Goal: Task Accomplishment & Management: Use online tool/utility

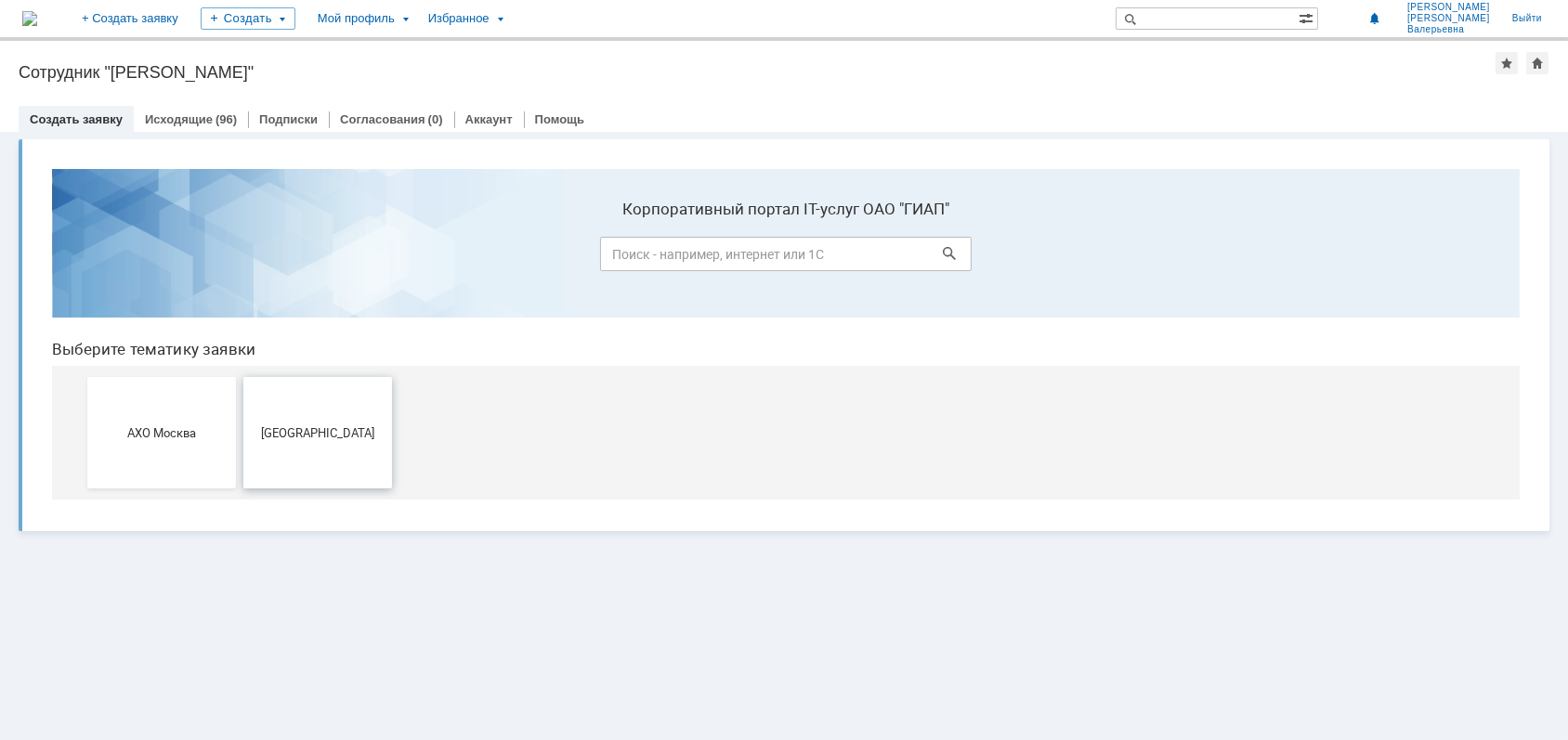
click at [321, 434] on span "[GEOGRAPHIC_DATA]" at bounding box center [317, 431] width 137 height 14
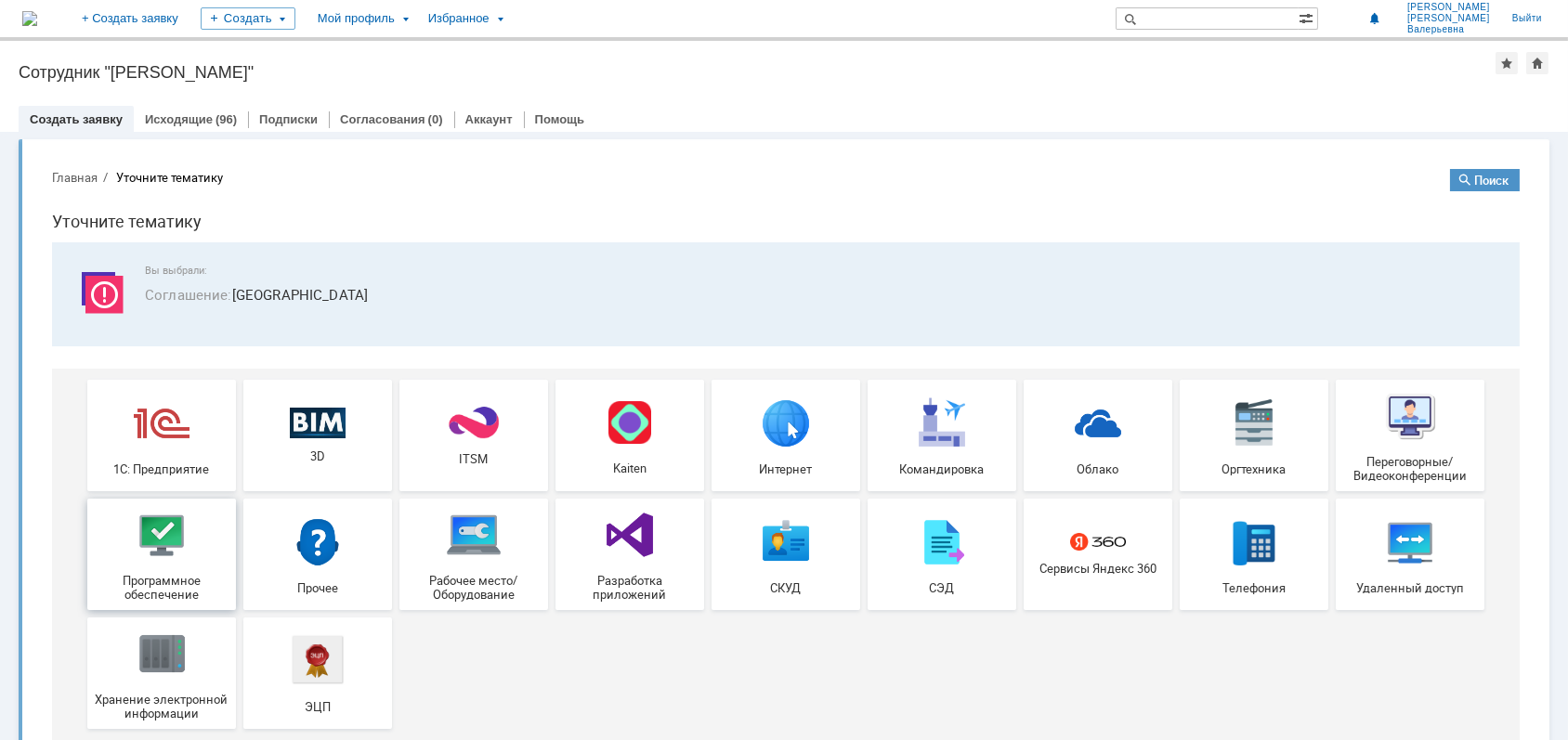
click at [140, 573] on span "Программное обеспечение" at bounding box center [161, 587] width 137 height 28
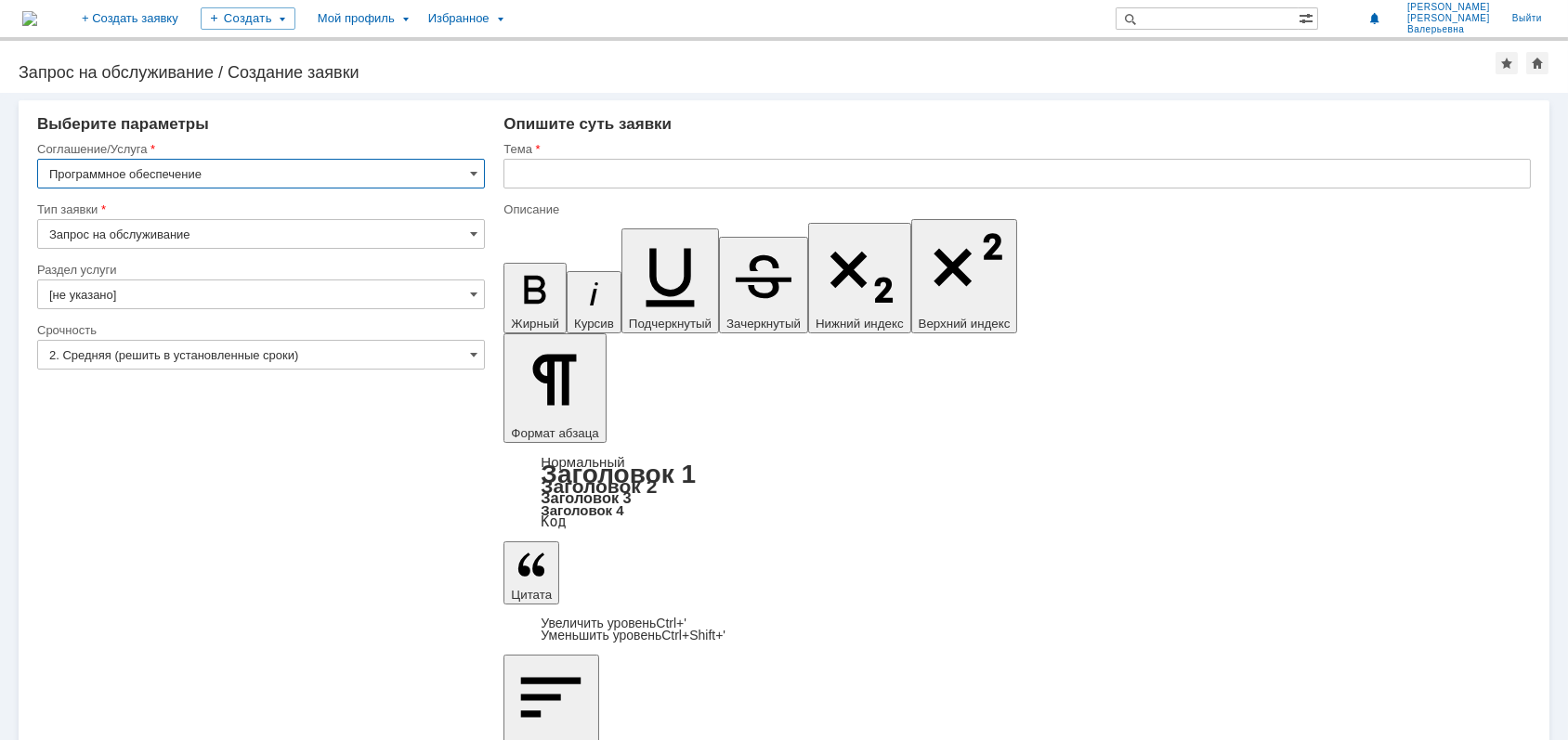
click at [155, 295] on input "[не указано]" at bounding box center [261, 294] width 448 height 30
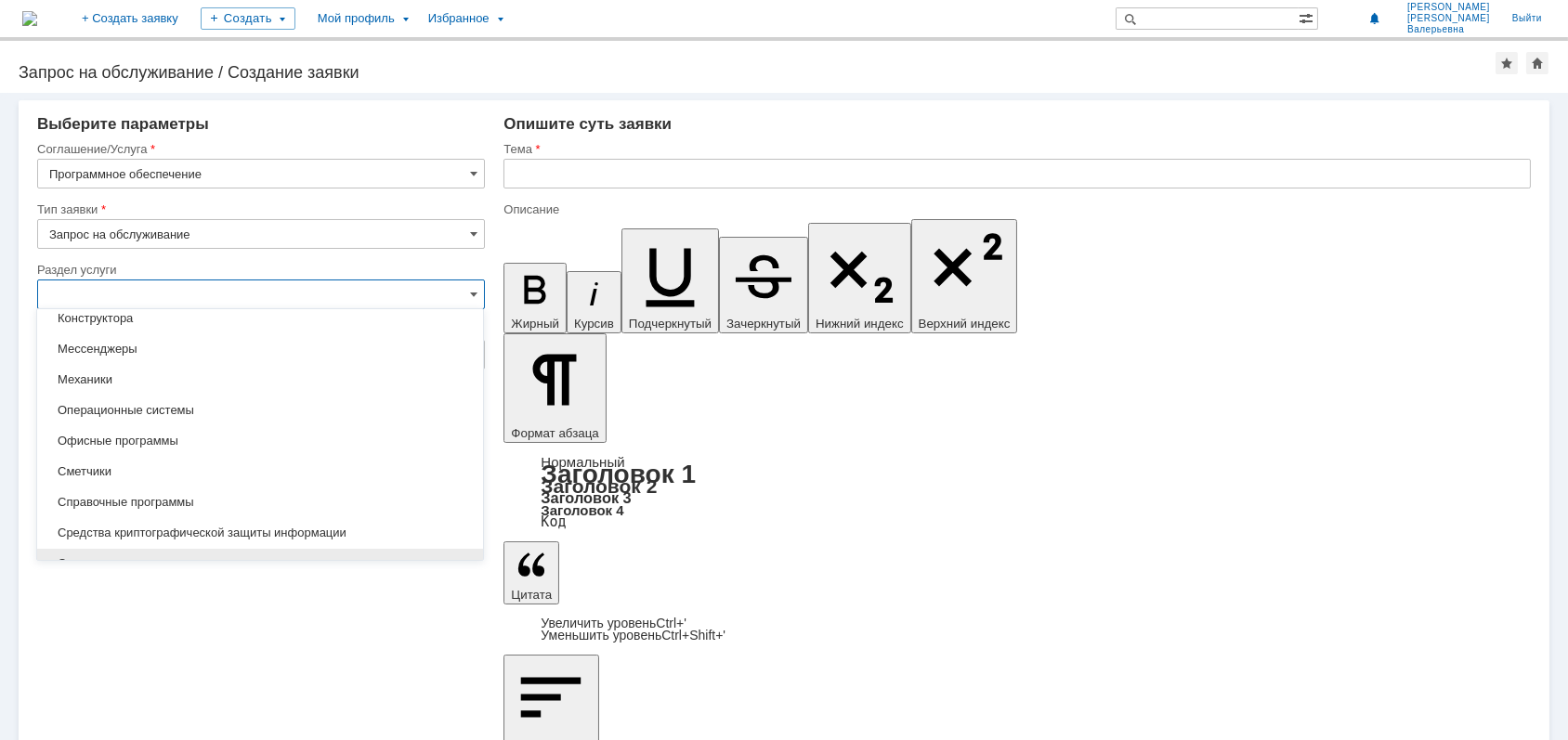
scroll to position [185, 0]
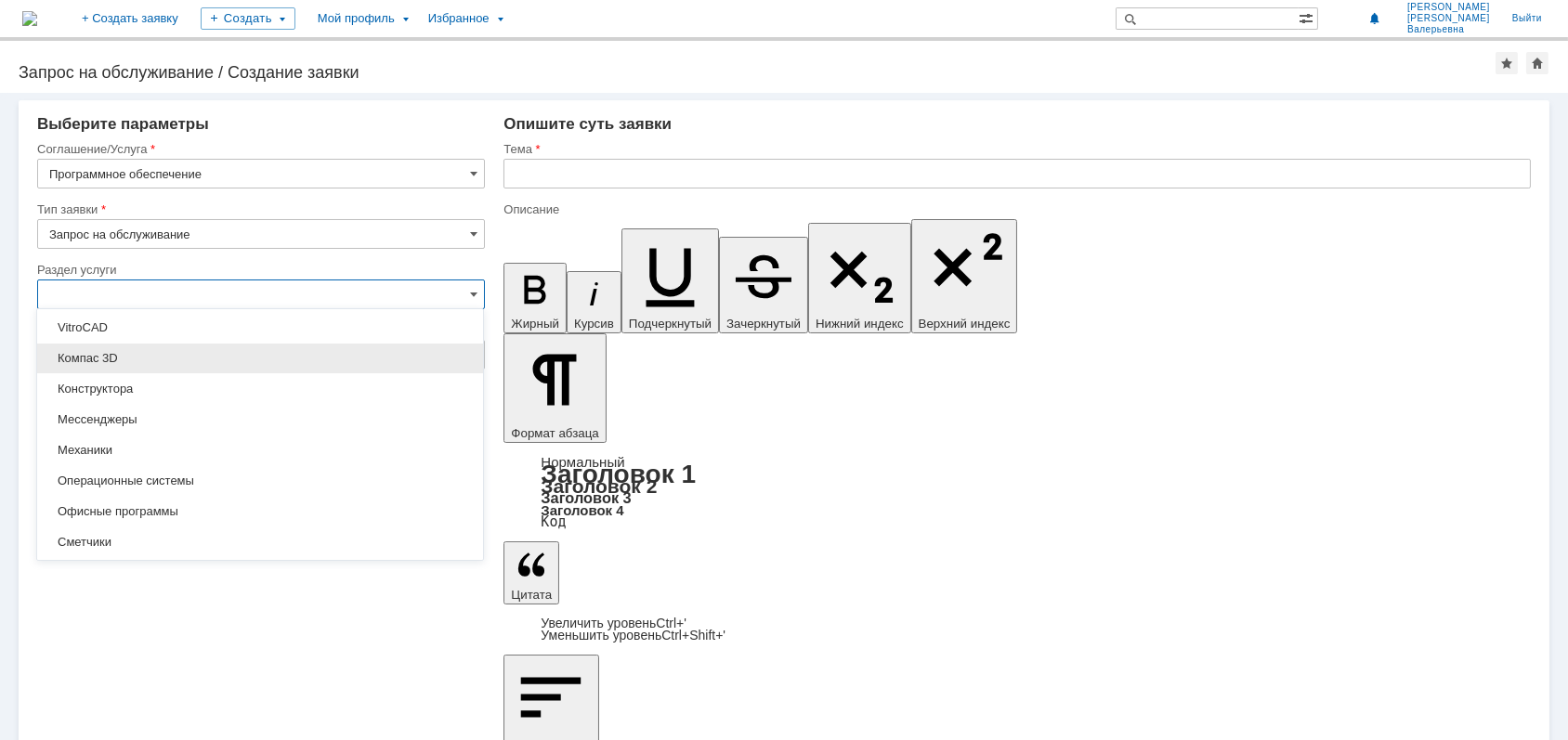
click at [154, 354] on span "Компас 3D" at bounding box center [260, 358] width 424 height 15
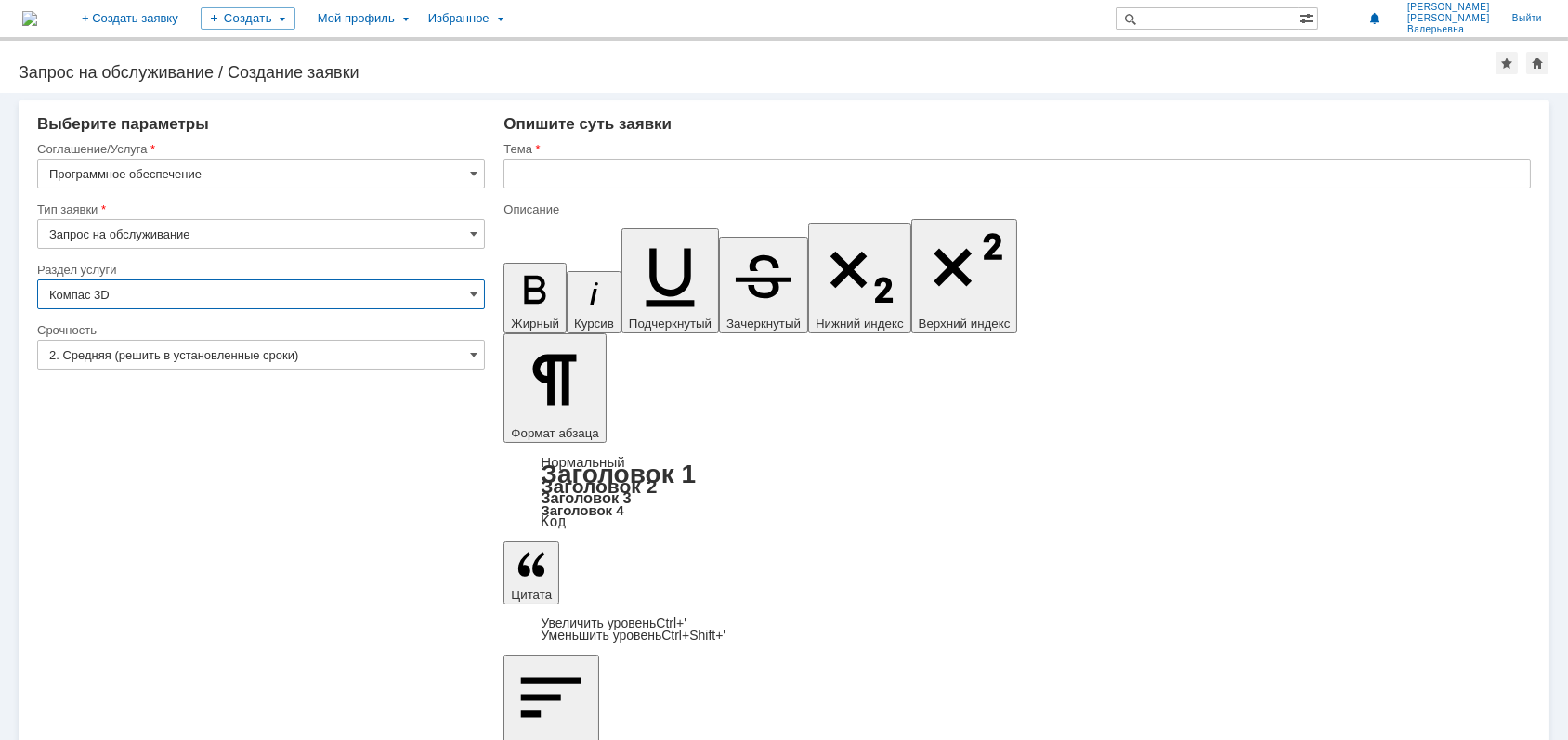
type input "Компас 3D"
click at [151, 355] on input "2. Средняя (решить в установленные сроки)" at bounding box center [261, 355] width 448 height 30
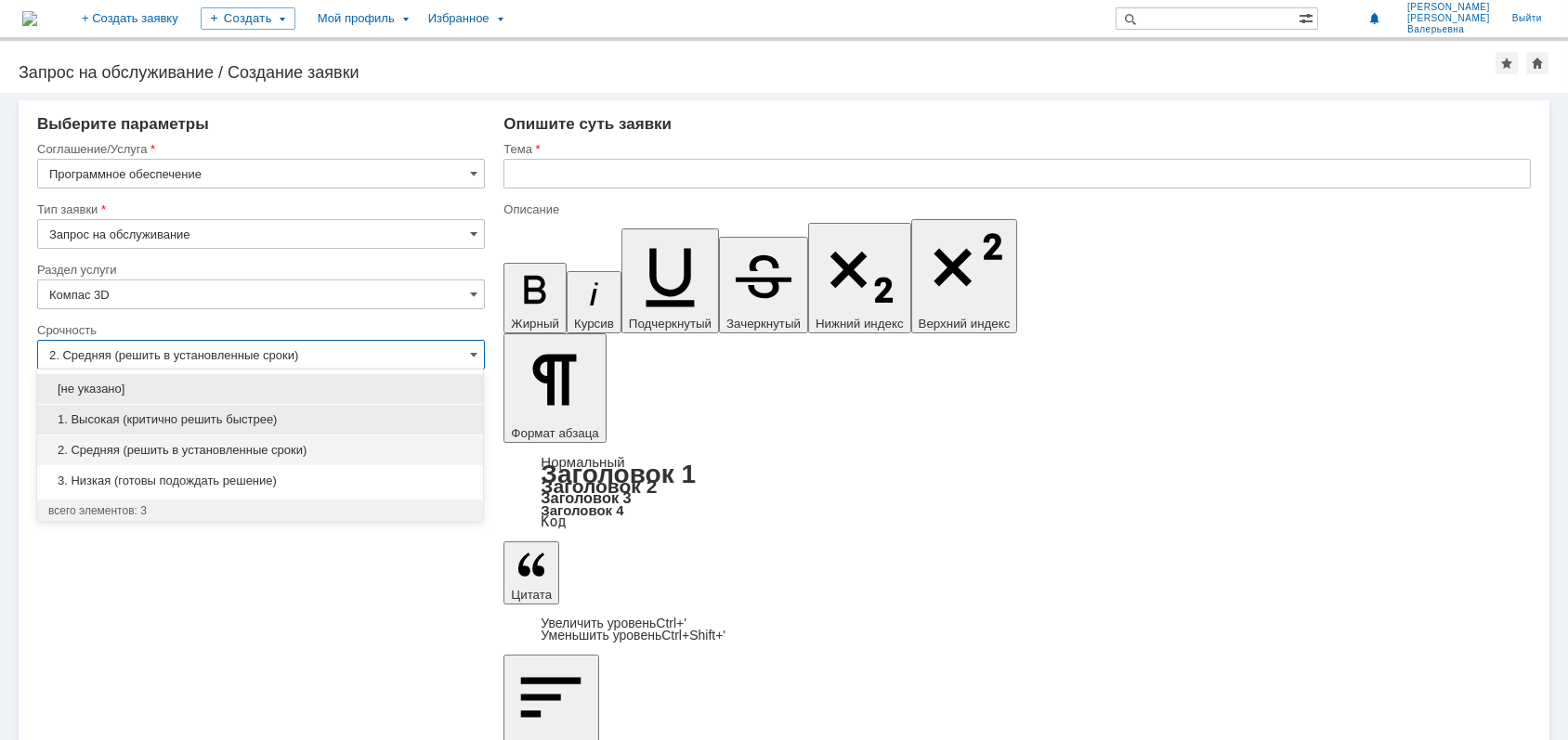
click at [140, 421] on span "1. Высокая (критично решить быстрее)" at bounding box center [260, 420] width 424 height 15
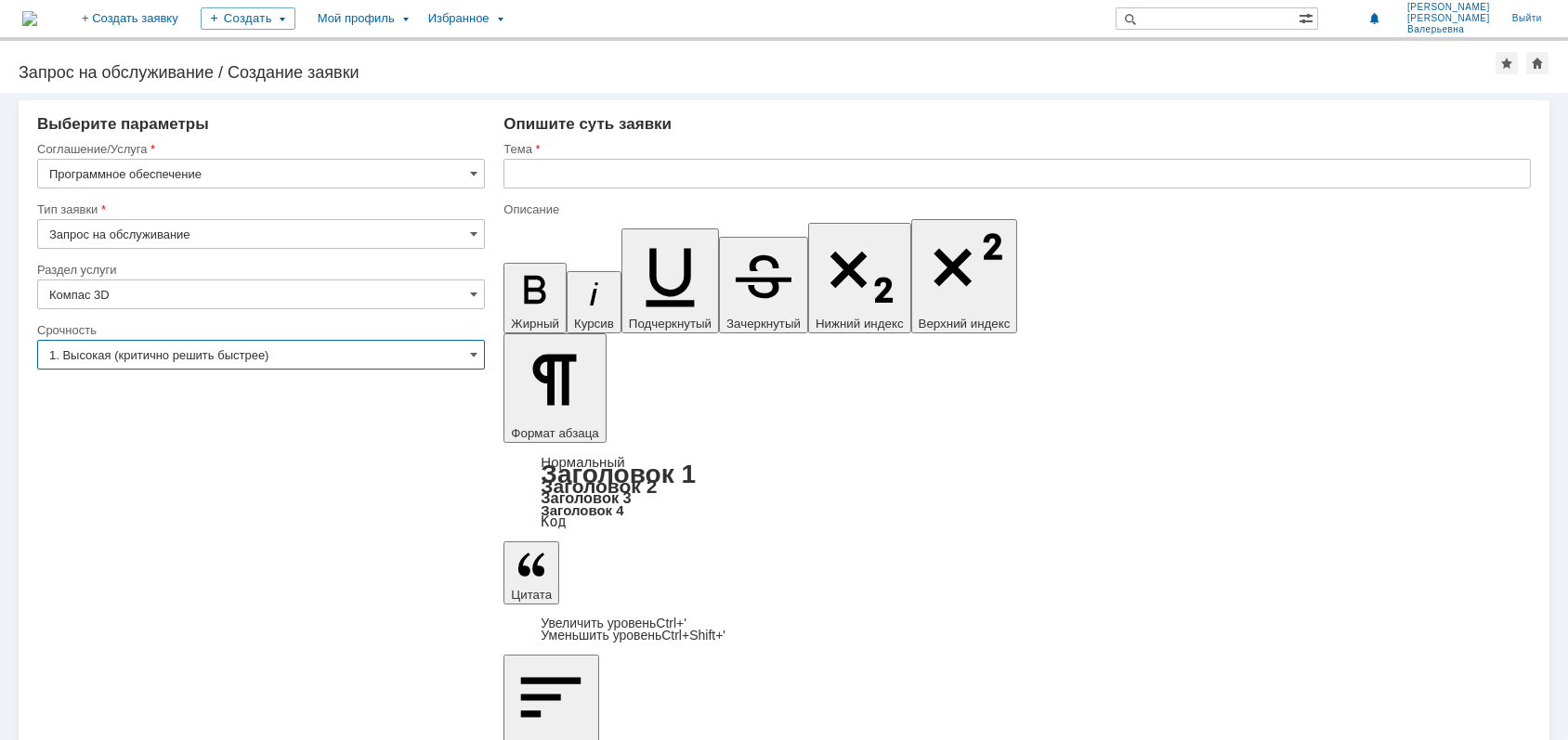
type input "1. Высокая (критично решить быстрее)"
click at [627, 168] on input "text" at bounding box center [1017, 173] width 1027 height 30
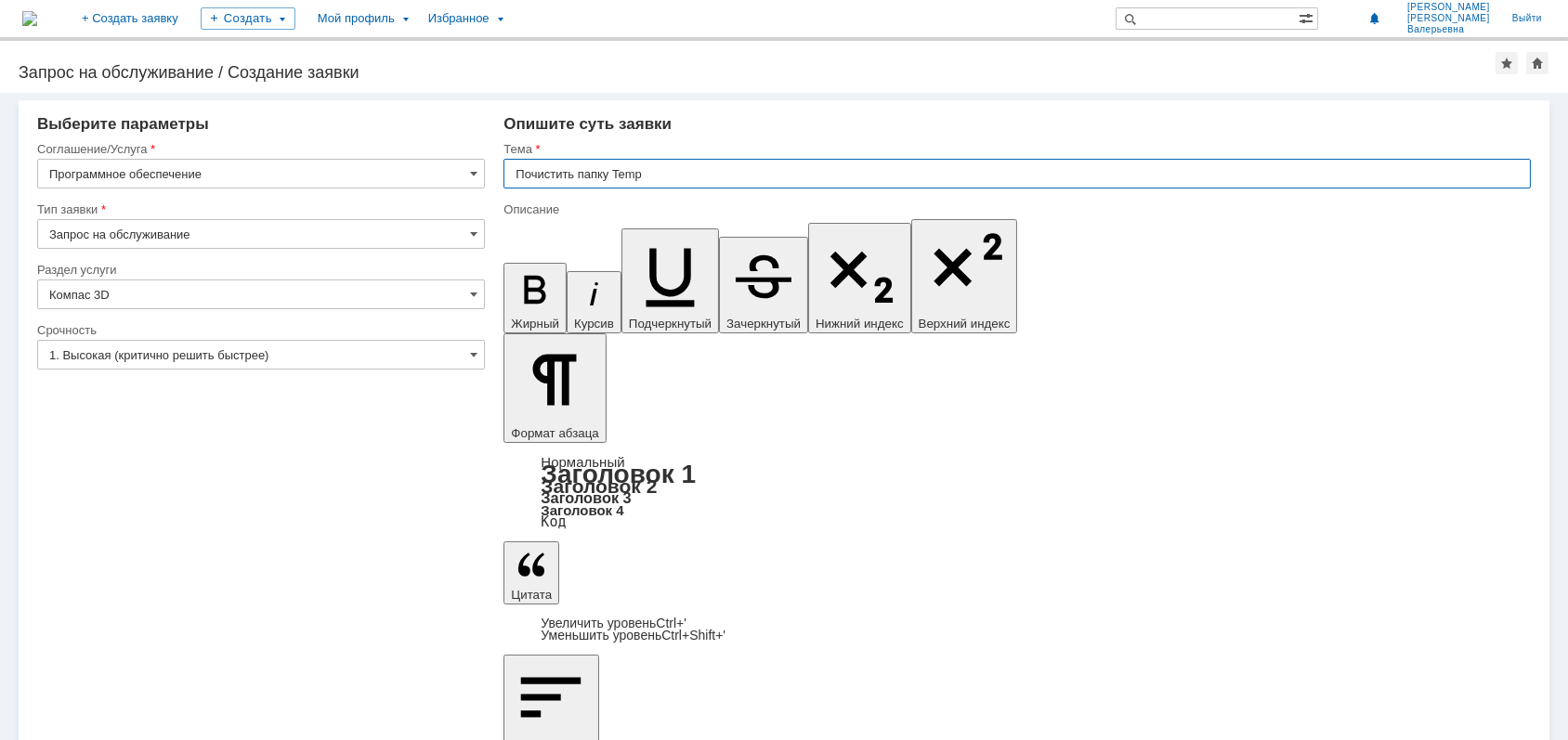
type input "Почистить папку Temp"
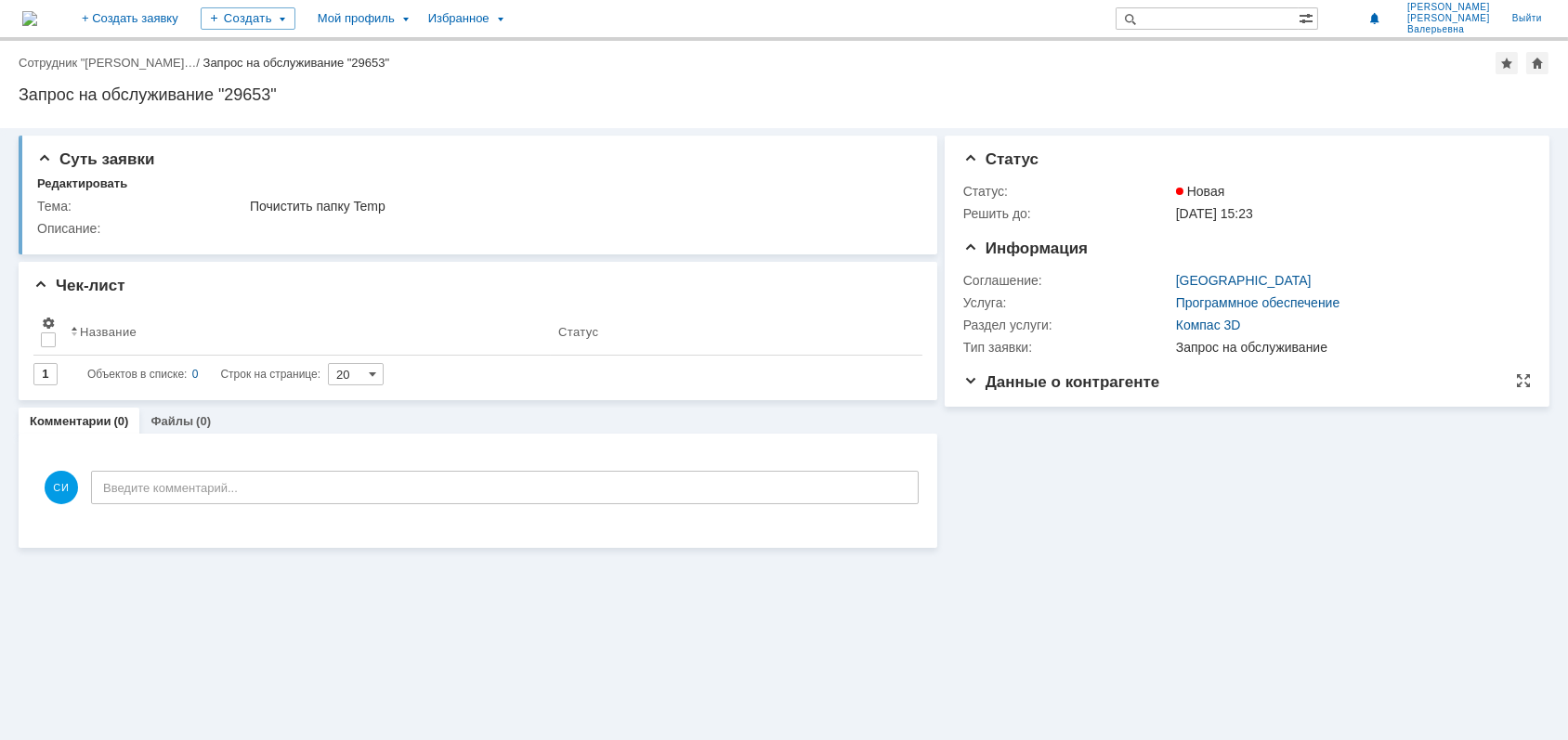
click at [973, 376] on span "Данные о контрагенте" at bounding box center [1061, 382] width 196 height 17
